Goal: Task Accomplishment & Management: Complete application form

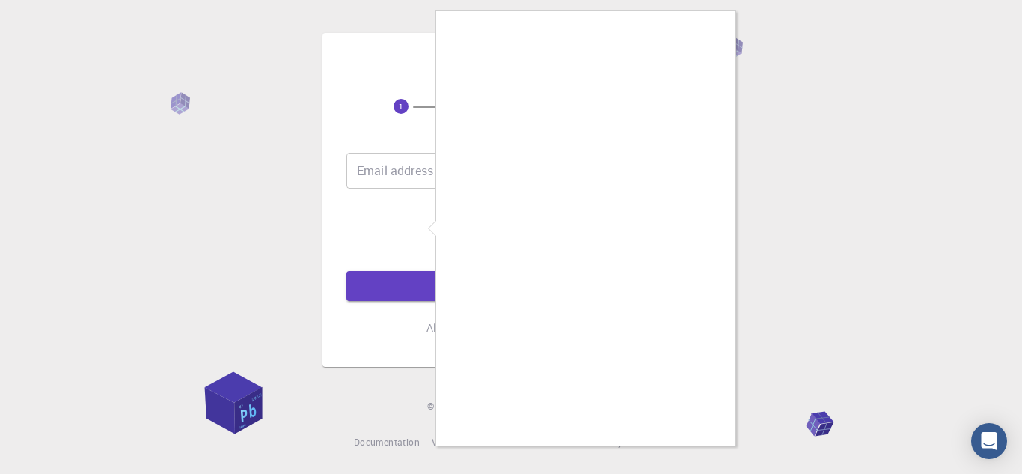
click at [721, 451] on div at bounding box center [511, 237] width 1022 height 474
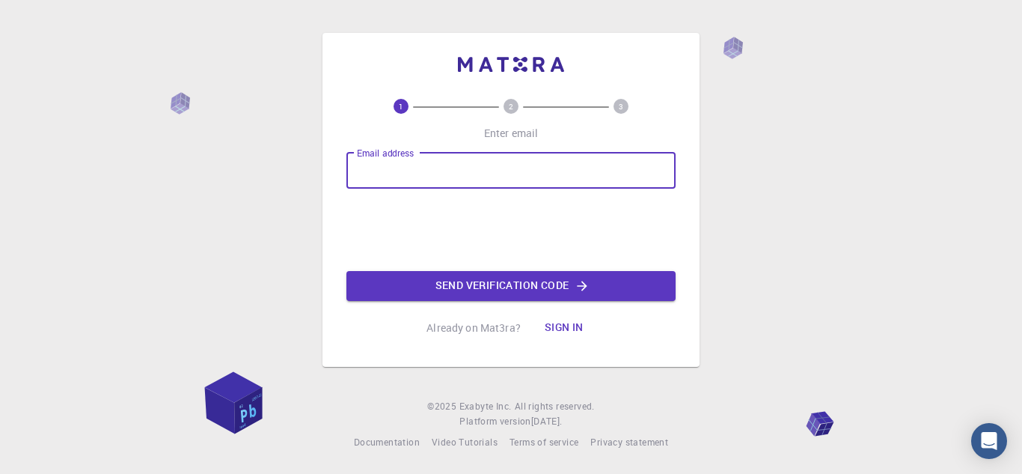
click at [400, 168] on input "Email address" at bounding box center [510, 171] width 329 height 36
click at [418, 172] on input "[EMAIL_ADDRESS][DOMAIN_NAME]" at bounding box center [510, 171] width 329 height 36
type input "[EMAIL_ADDRESS][DOMAIN_NAME]"
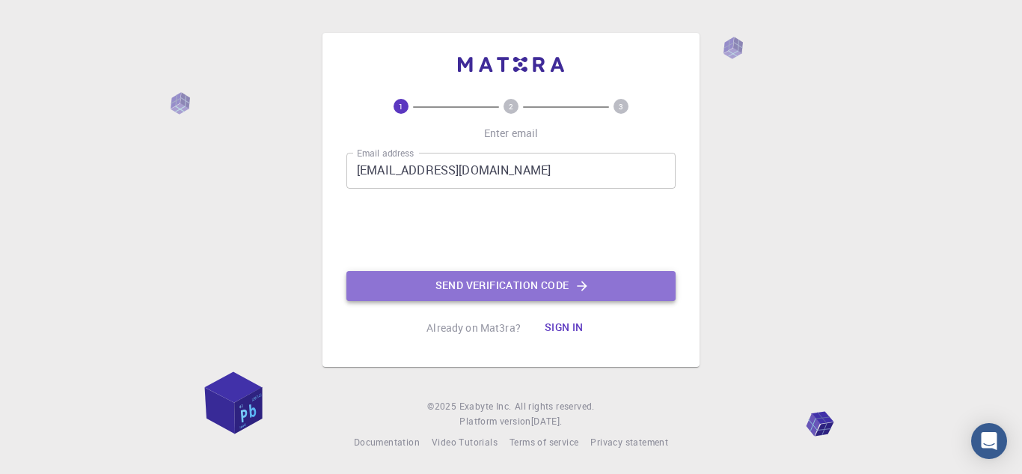
click at [512, 289] on button "Send verification code" at bounding box center [510, 286] width 329 height 30
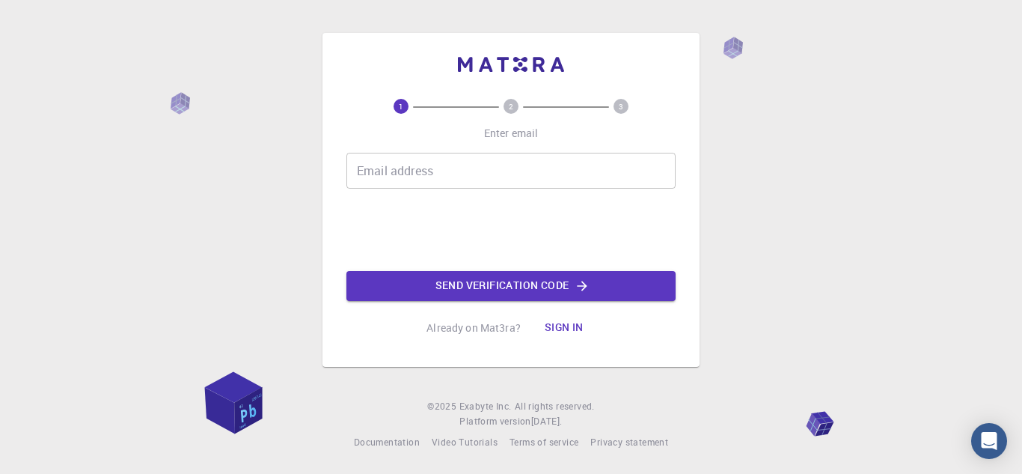
click at [406, 164] on div "Email address Email address" at bounding box center [510, 171] width 329 height 36
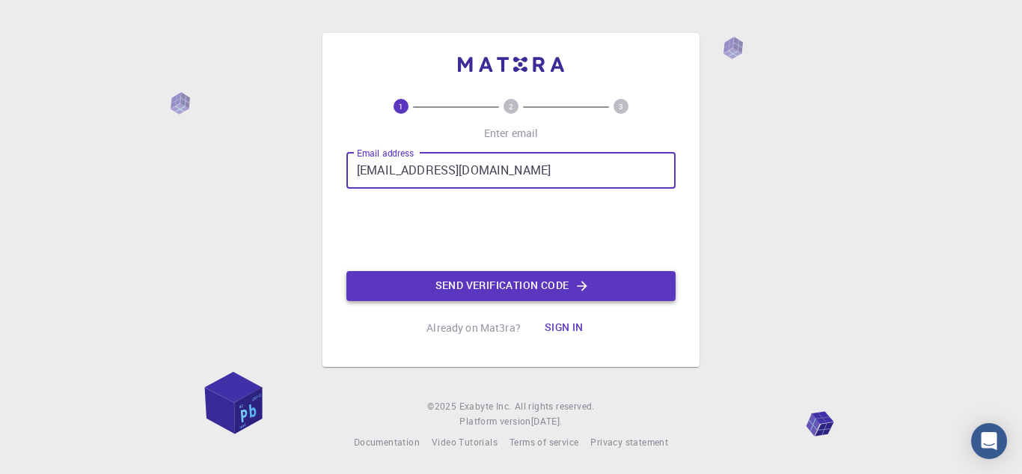
type input "[EMAIL_ADDRESS][DOMAIN_NAME]"
click at [515, 278] on button "Send verification code" at bounding box center [510, 286] width 329 height 30
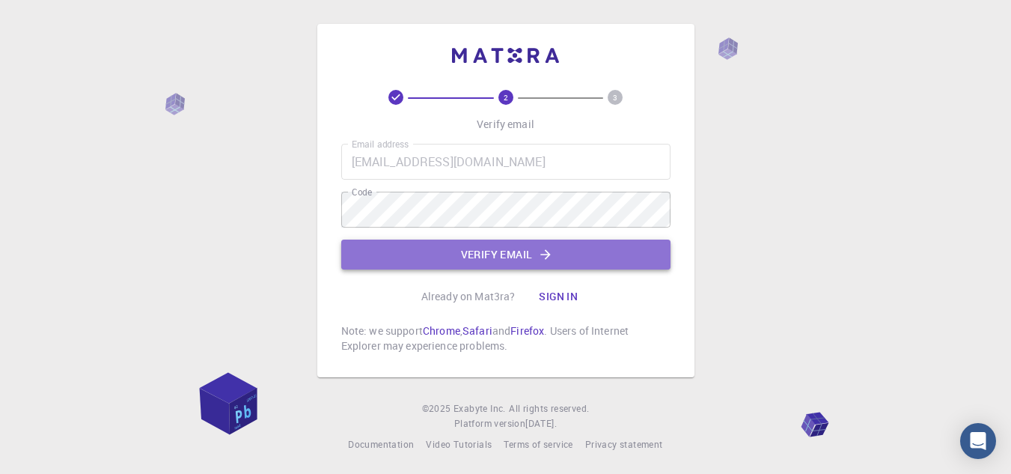
click at [459, 256] on button "Verify email" at bounding box center [505, 254] width 329 height 30
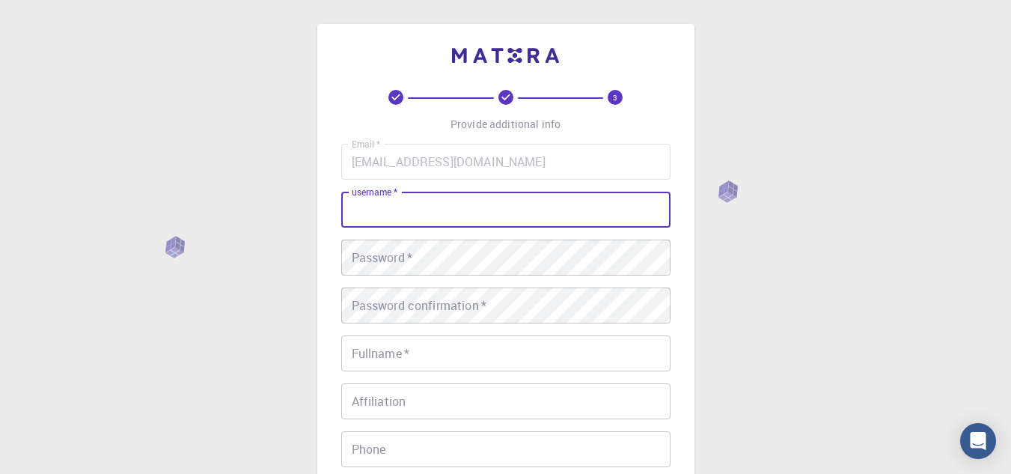
click at [474, 215] on input "username   *" at bounding box center [505, 210] width 329 height 36
type input "Haider"
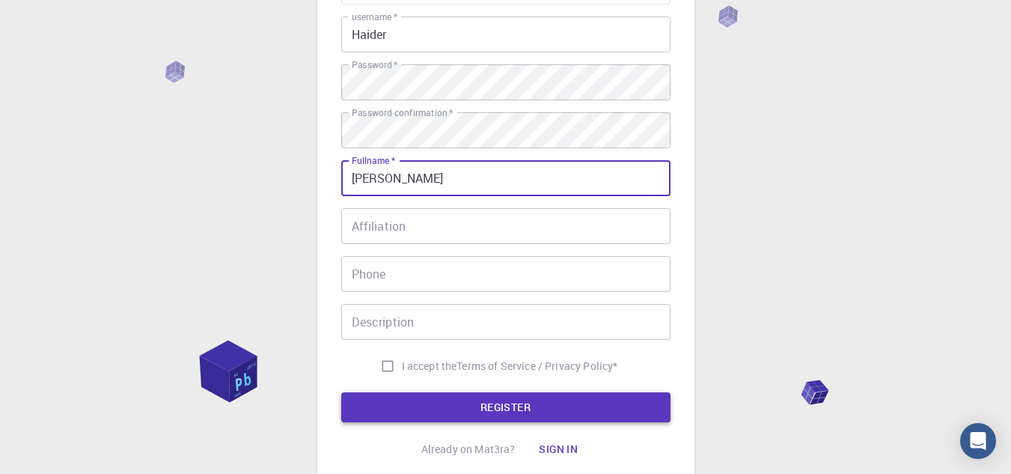
scroll to position [150, 0]
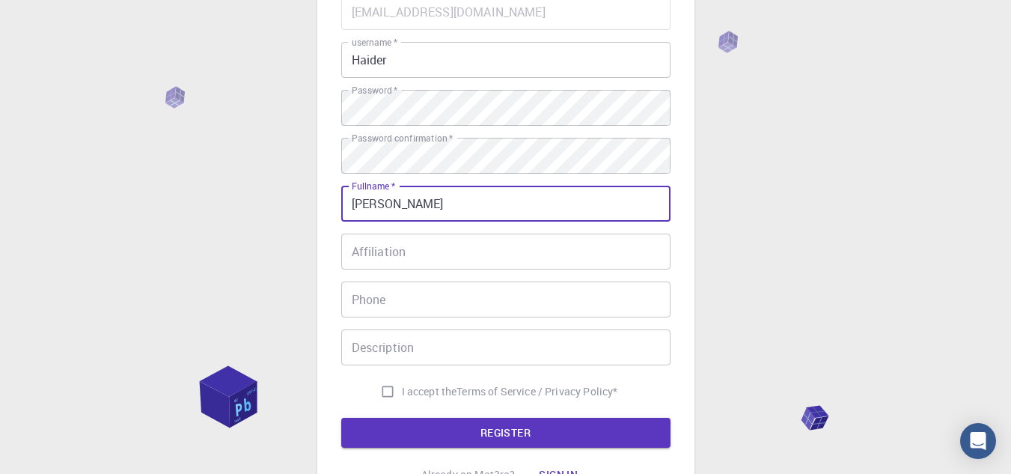
type input "Asadullah Haider"
click at [385, 394] on input "I accept the Terms of Service / Privacy Policy *" at bounding box center [387, 391] width 28 height 28
checkbox input "true"
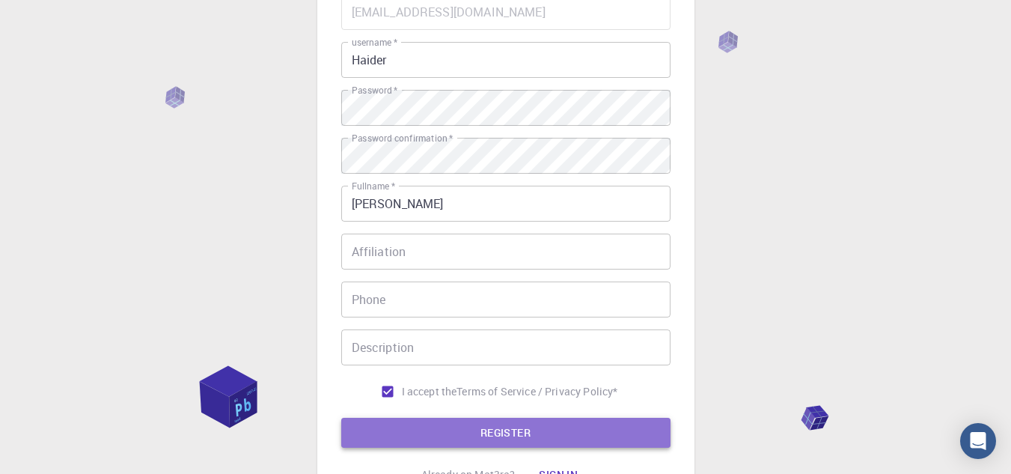
click at [455, 433] on button "REGISTER" at bounding box center [505, 433] width 329 height 30
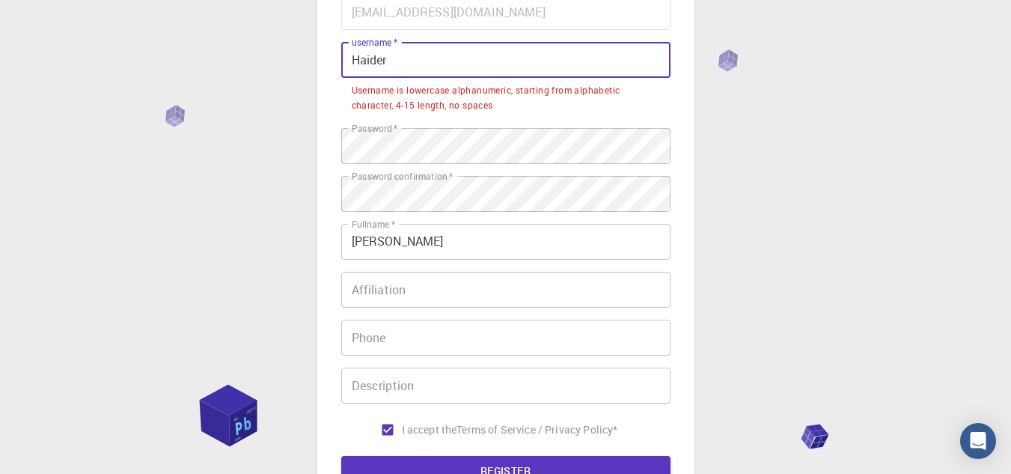
drag, startPoint x: 411, startPoint y: 53, endPoint x: 335, endPoint y: 46, distance: 76.6
click at [335, 46] on div "3 Provide additional info Email   * asad.haider131@gmail.com Email   * username…" at bounding box center [505, 212] width 377 height 677
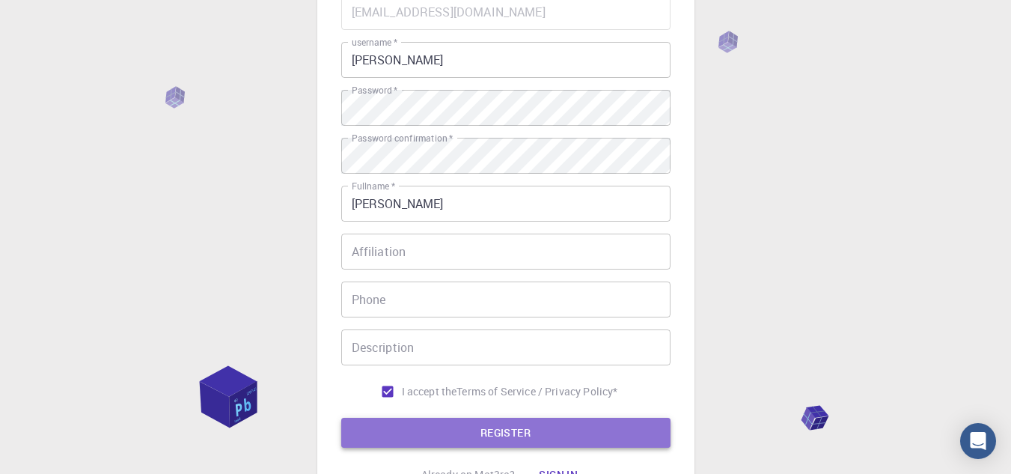
click at [418, 433] on button "REGISTER" at bounding box center [505, 433] width 329 height 30
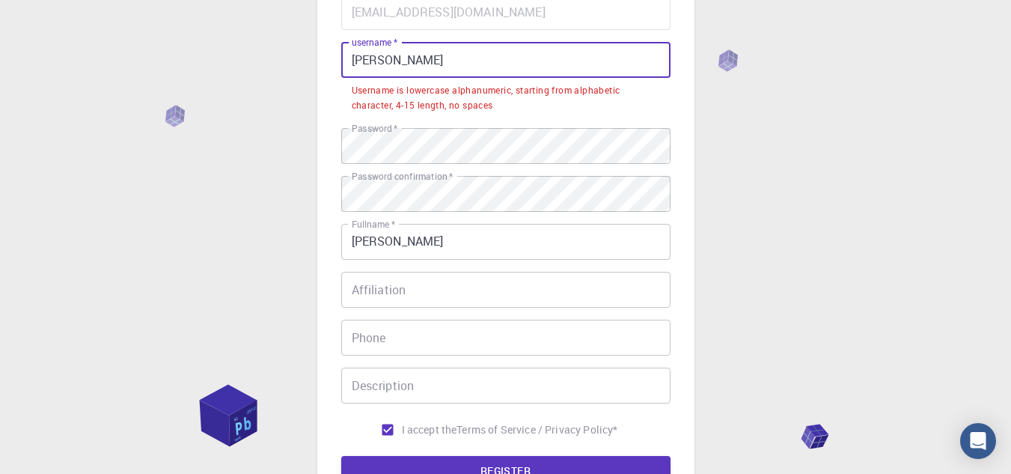
click at [461, 62] on input "Asadullah Haider" at bounding box center [505, 60] width 329 height 36
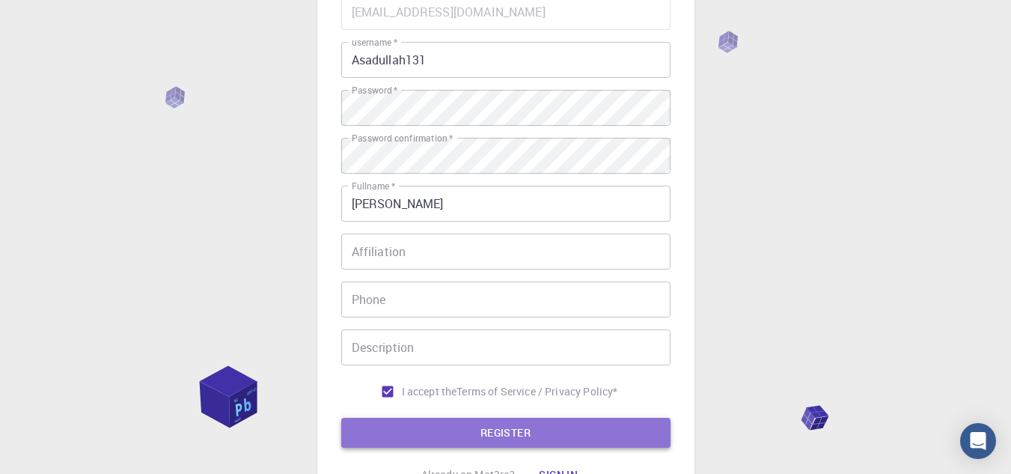
click at [507, 442] on button "REGISTER" at bounding box center [505, 433] width 329 height 30
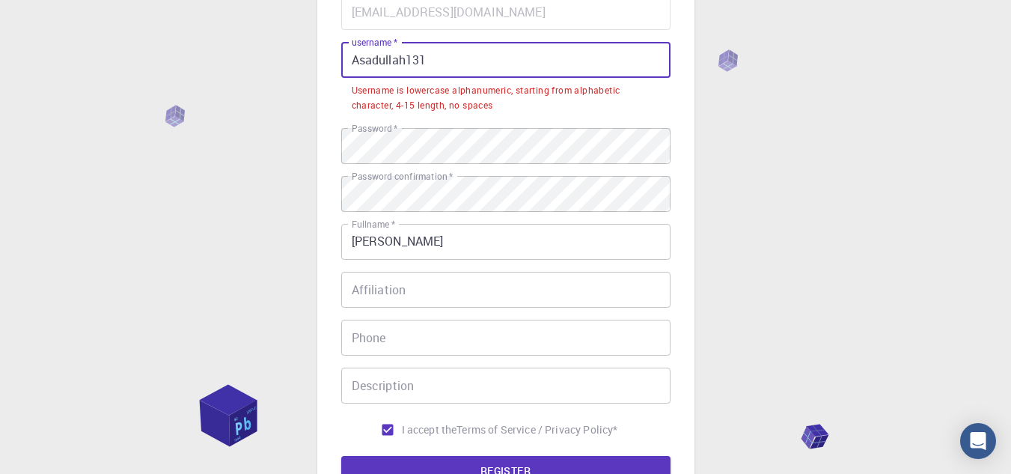
click at [430, 56] on input "Asadullah131" at bounding box center [505, 60] width 329 height 36
click at [350, 63] on input "Asadullah131" at bounding box center [505, 60] width 329 height 36
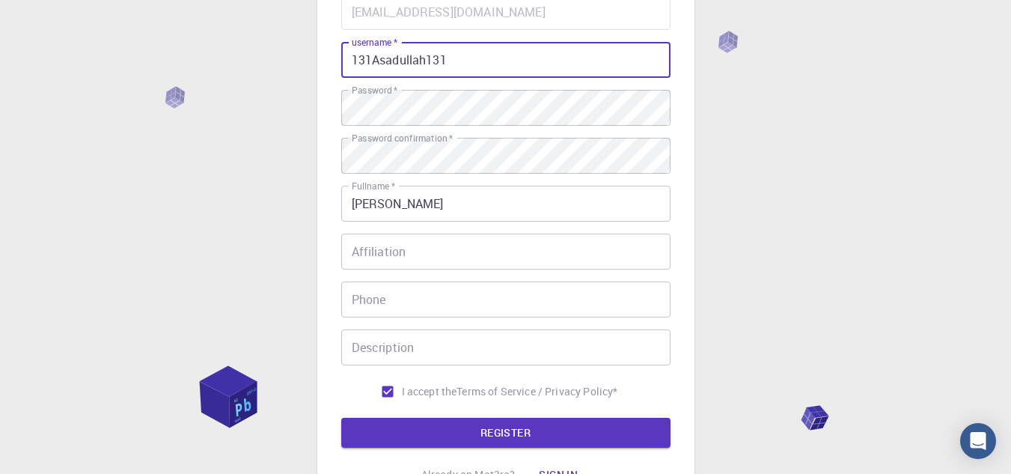
click at [453, 61] on input "131Asadullah131" at bounding box center [505, 60] width 329 height 36
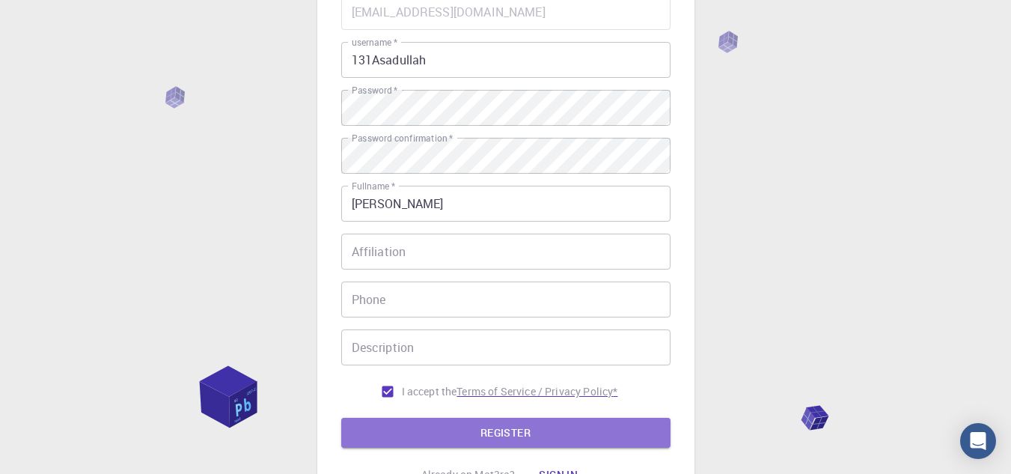
click at [528, 434] on button "REGISTER" at bounding box center [505, 433] width 329 height 30
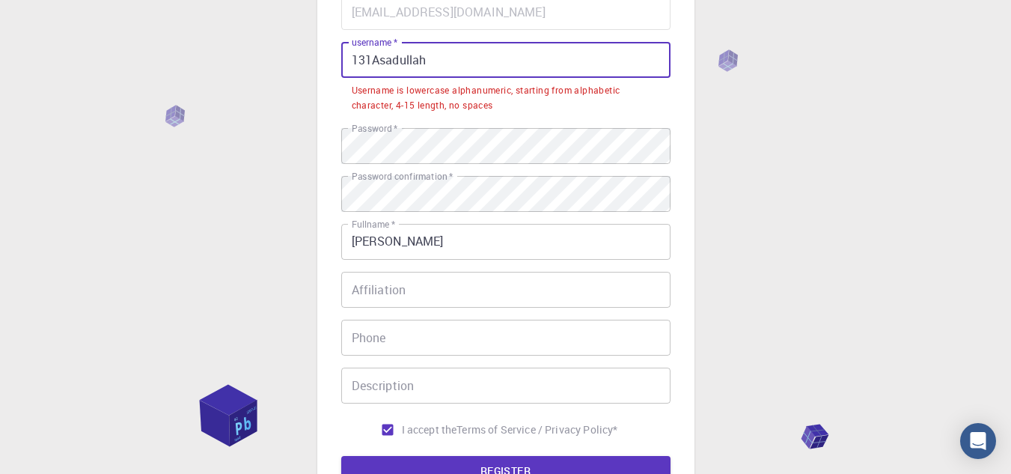
click at [436, 52] on input "131Asadullah" at bounding box center [505, 60] width 329 height 36
drag, startPoint x: 436, startPoint y: 52, endPoint x: 335, endPoint y: 52, distance: 101.8
click at [335, 52] on div "3 Provide additional info Email   * asad.haider131@gmail.com Email   * username…" at bounding box center [505, 212] width 377 height 677
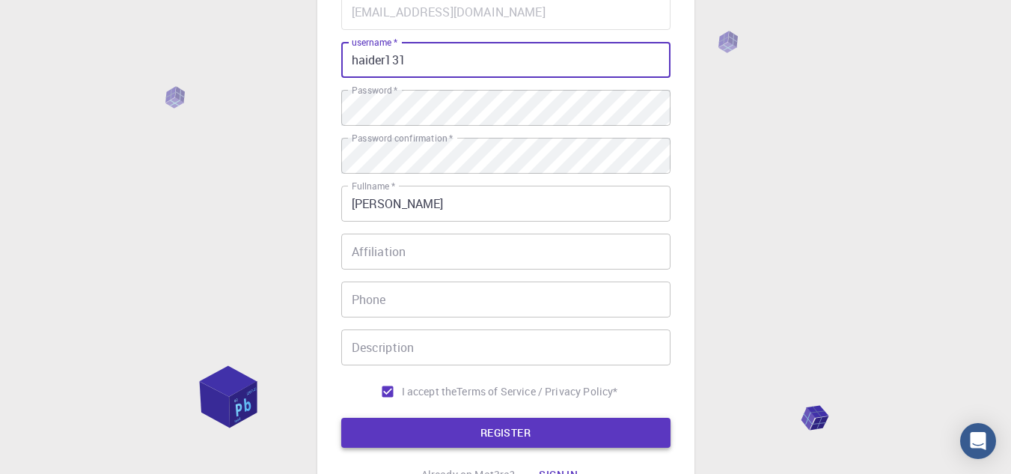
type input "haider131"
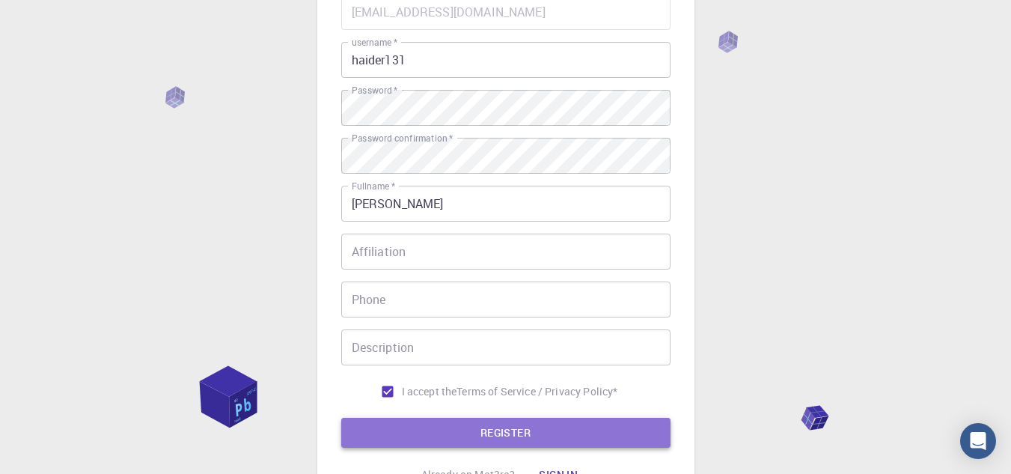
click at [525, 435] on button "REGISTER" at bounding box center [505, 433] width 329 height 30
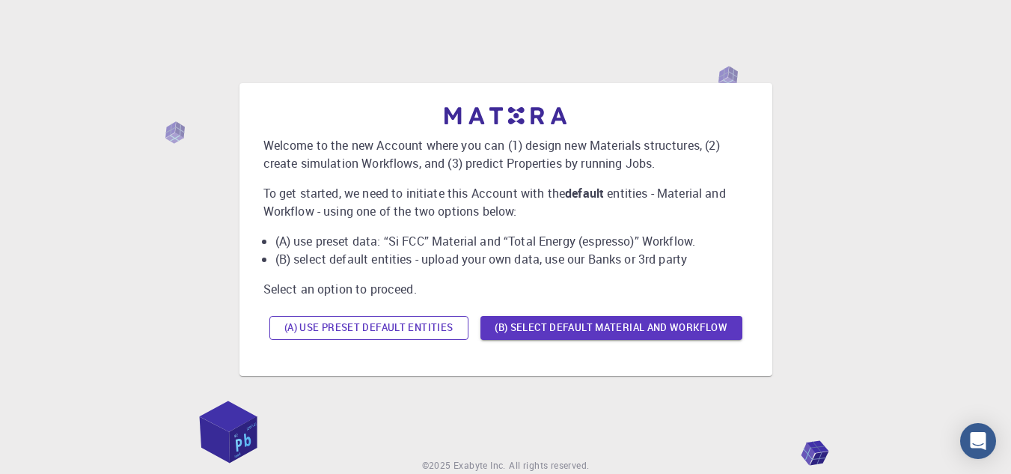
click at [389, 321] on button "(A) Use preset default entities" at bounding box center [368, 328] width 199 height 24
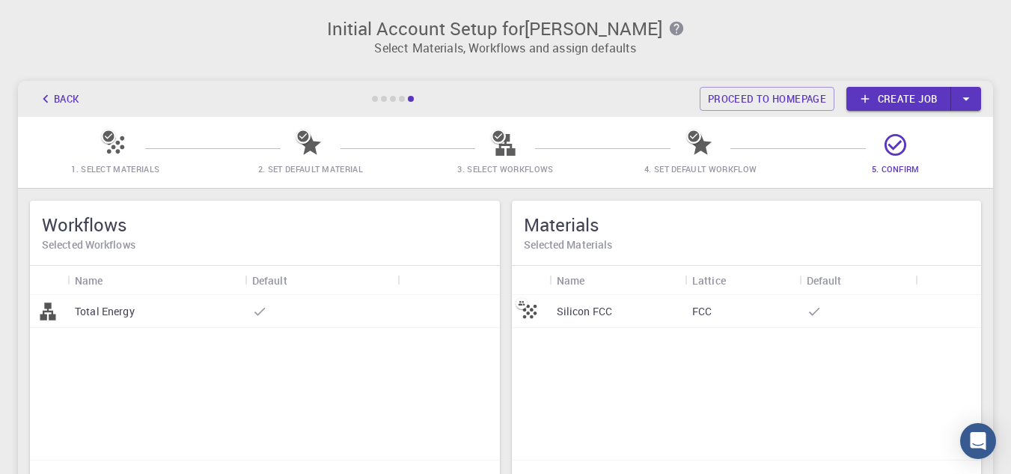
click at [88, 159] on span "1. Select Materials" at bounding box center [115, 158] width 183 height 35
click at [112, 136] on icon at bounding box center [108, 136] width 11 height 11
click at [322, 161] on span "2. Set Default Material" at bounding box center [310, 168] width 183 height 15
click at [398, 101] on div at bounding box center [392, 99] width 45 height 6
click at [760, 97] on link "Proceed to homepage" at bounding box center [767, 99] width 135 height 24
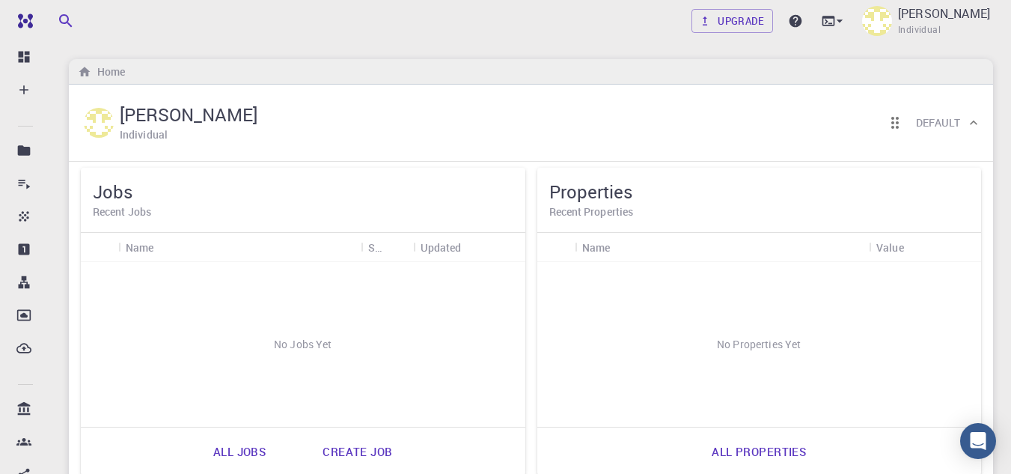
click at [114, 213] on h6 "Recent Jobs" at bounding box center [303, 212] width 421 height 16
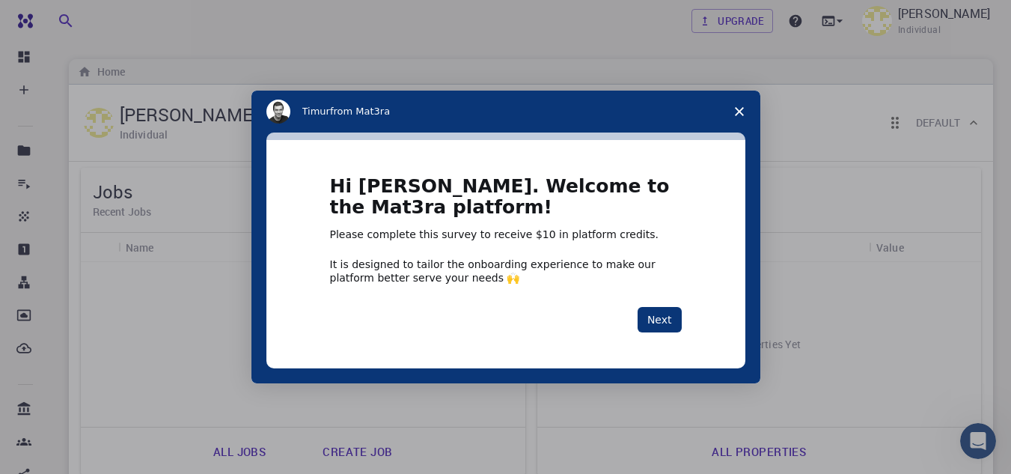
click at [747, 105] on span "Close survey" at bounding box center [739, 112] width 42 height 42
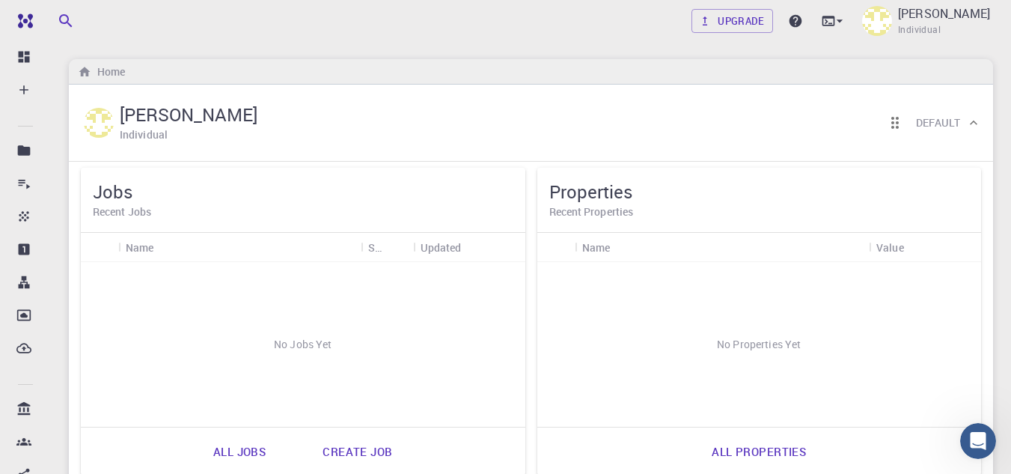
drag, startPoint x: 905, startPoint y: 14, endPoint x: 482, endPoint y: 40, distance: 423.6
click at [482, 40] on div "Upgrade Asadullah Haider Individual" at bounding box center [531, 21] width 996 height 42
click at [863, 19] on img at bounding box center [877, 21] width 30 height 30
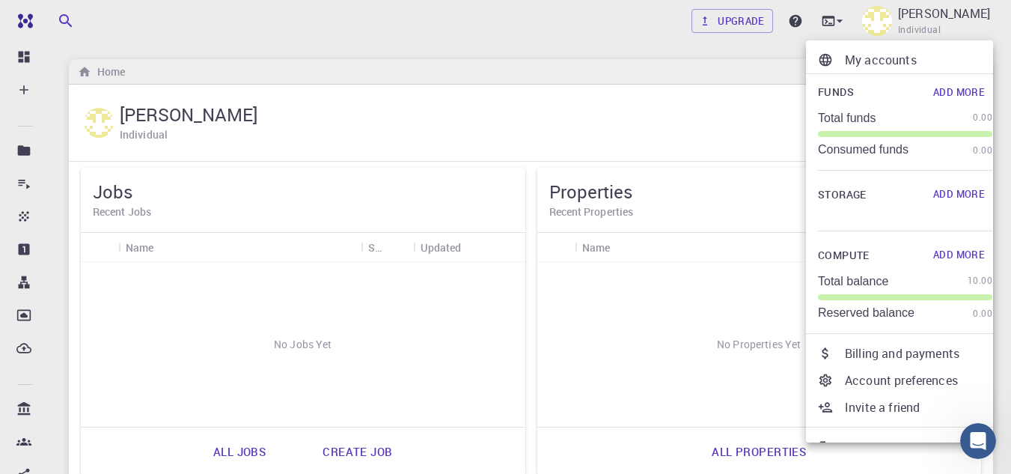
scroll to position [24, 0]
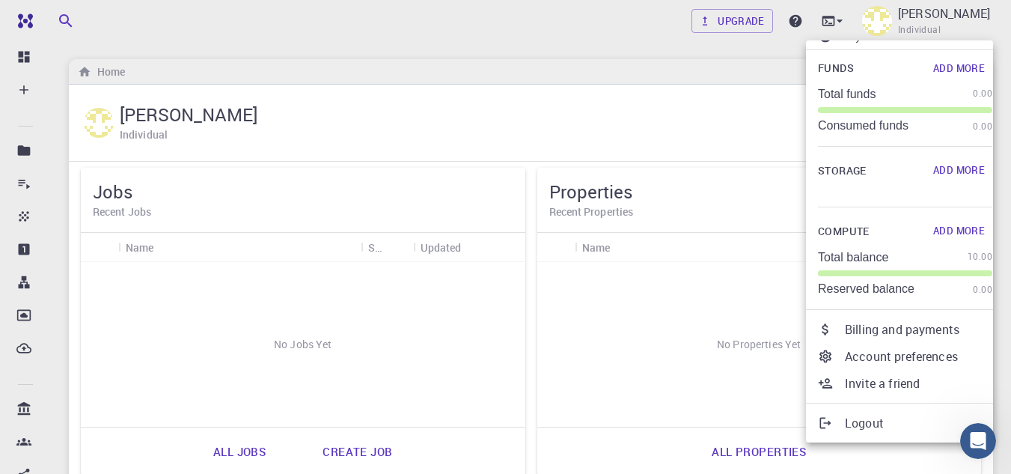
click at [891, 358] on p "Account preferences" at bounding box center [918, 356] width 147 height 18
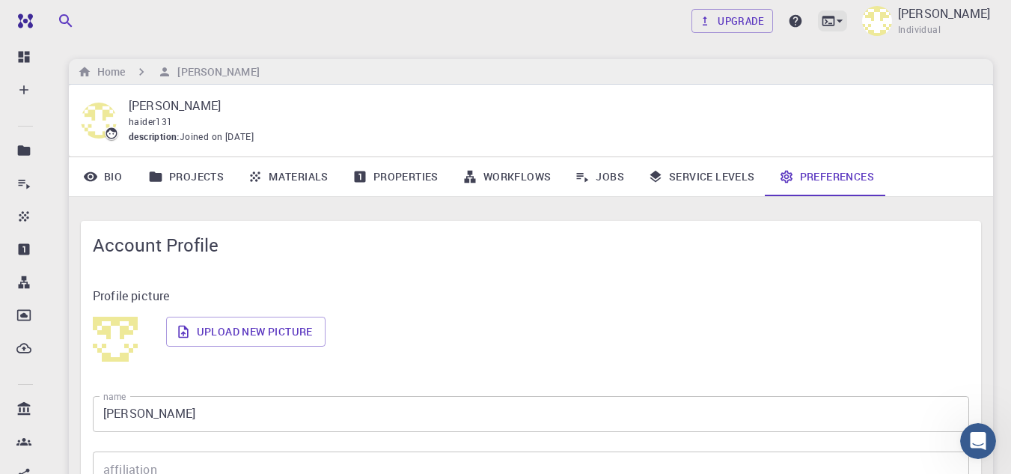
click at [842, 22] on icon at bounding box center [839, 20] width 15 height 15
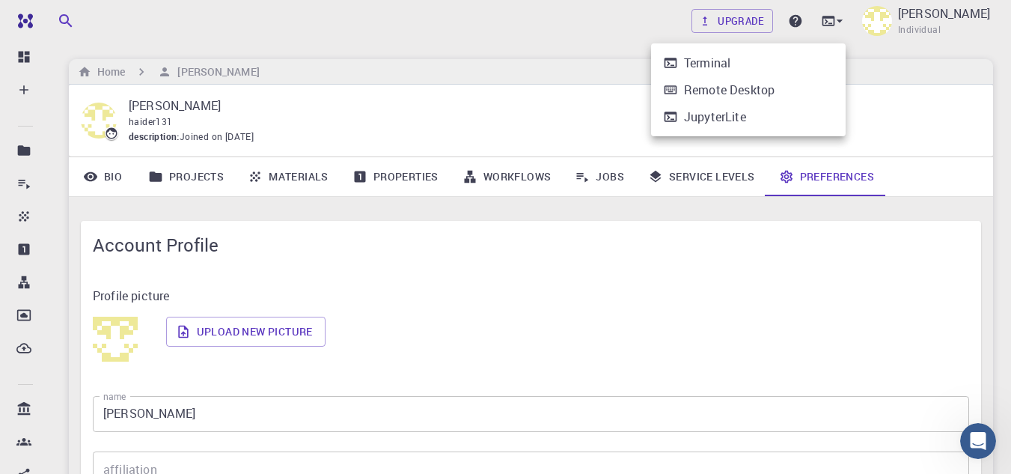
click at [779, 250] on div at bounding box center [505, 237] width 1011 height 474
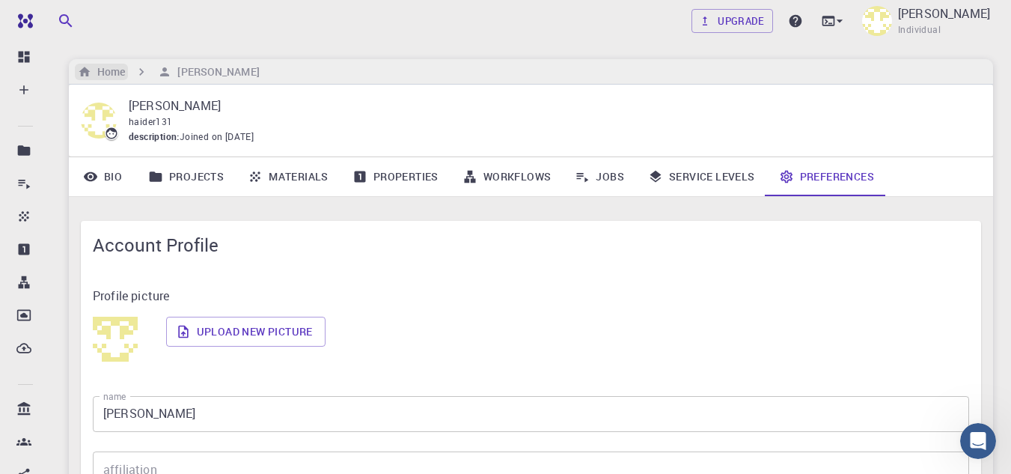
click at [112, 74] on h6 "Home" at bounding box center [108, 72] width 34 height 16
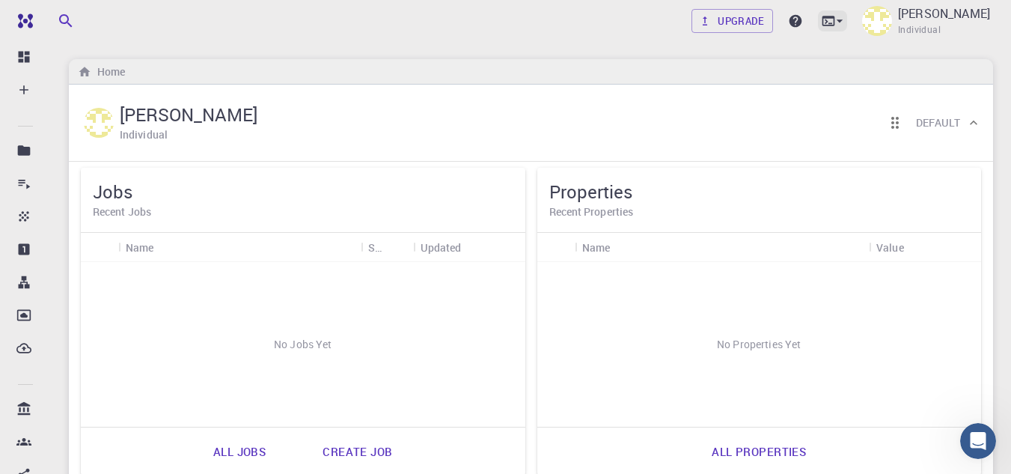
click at [838, 19] on icon at bounding box center [839, 20] width 15 height 15
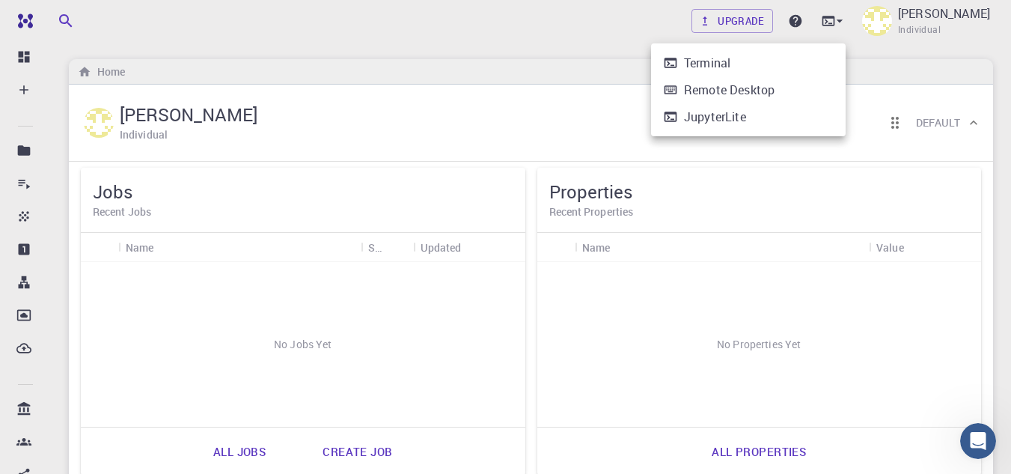
click at [936, 14] on div at bounding box center [505, 237] width 1011 height 474
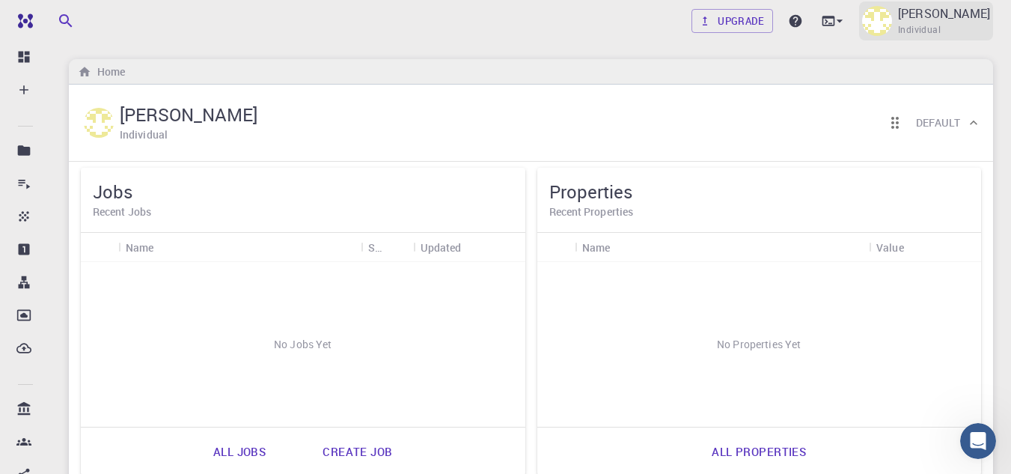
click at [904, 13] on p "Asadullah Haider" at bounding box center [944, 13] width 92 height 18
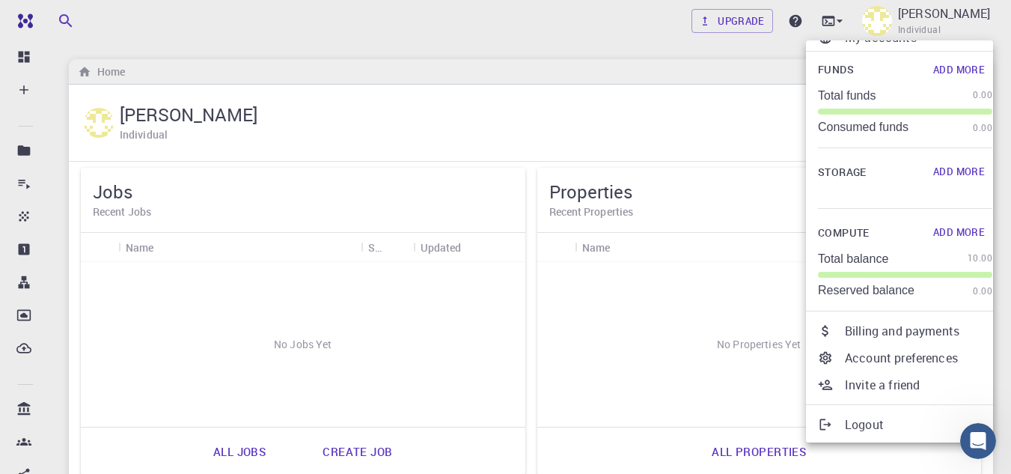
scroll to position [24, 0]
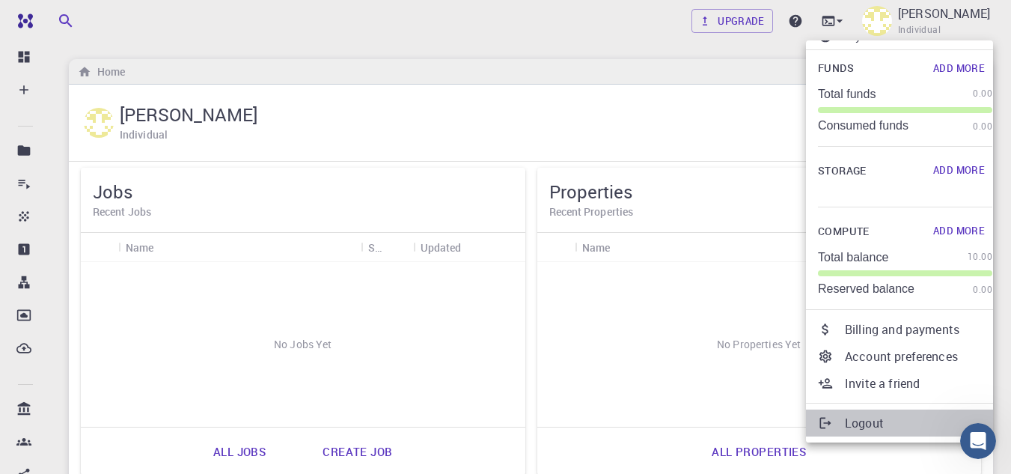
click at [854, 429] on p "Logout" at bounding box center [918, 423] width 147 height 18
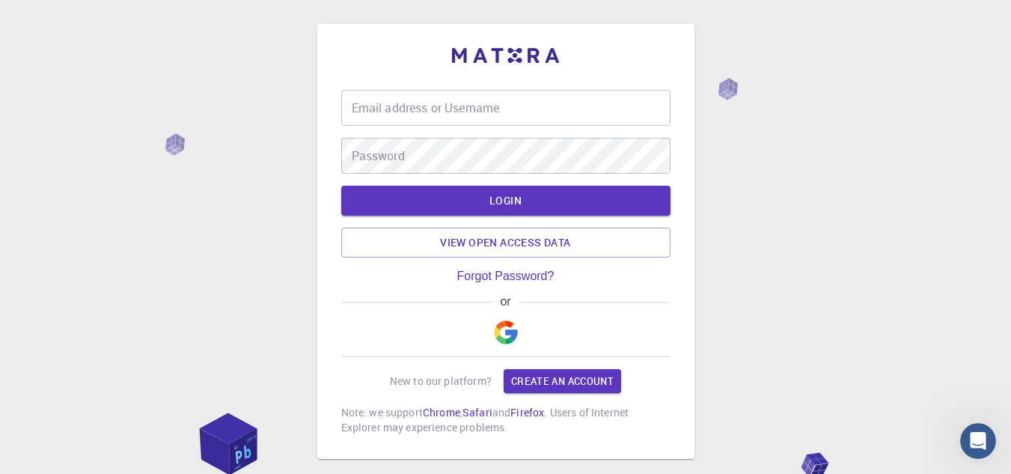
type input "[EMAIL_ADDRESS][DOMAIN_NAME]"
